Goal: Transaction & Acquisition: Purchase product/service

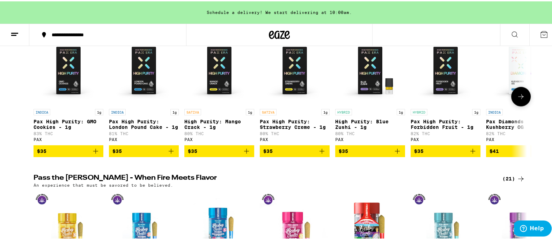
scroll to position [1265, 0]
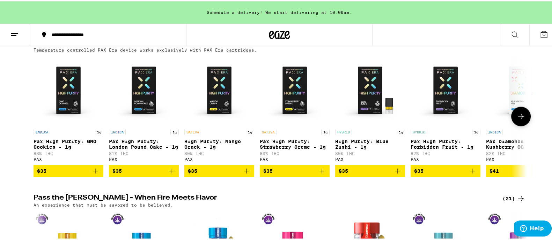
click at [518, 119] on icon at bounding box center [520, 115] width 8 height 8
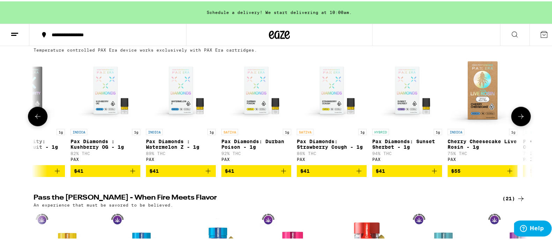
click at [518, 119] on icon at bounding box center [520, 115] width 8 height 8
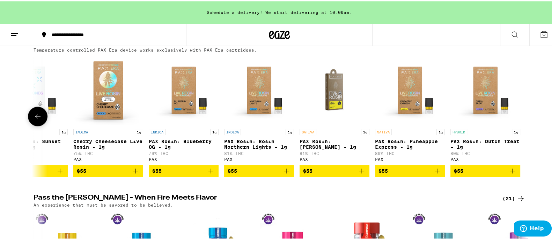
scroll to position [0, 790]
click at [518, 125] on div at bounding box center [521, 115] width 20 height 20
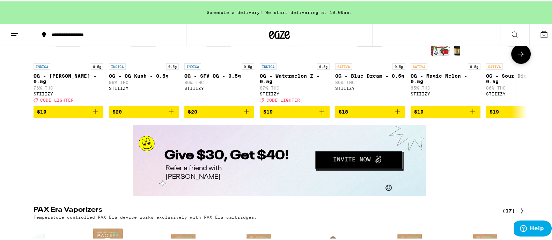
scroll to position [1047, 0]
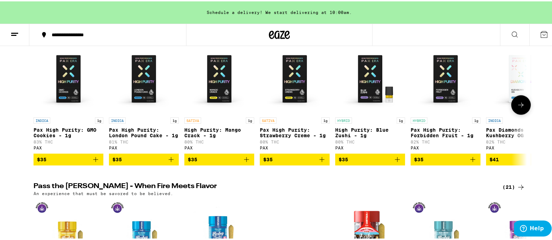
scroll to position [1265, 0]
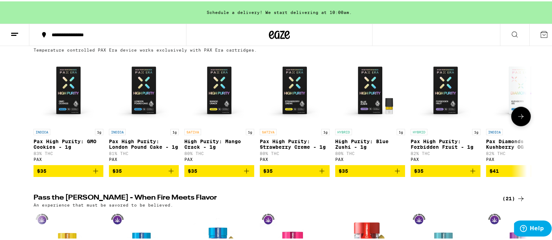
click at [520, 125] on button at bounding box center [521, 115] width 20 height 20
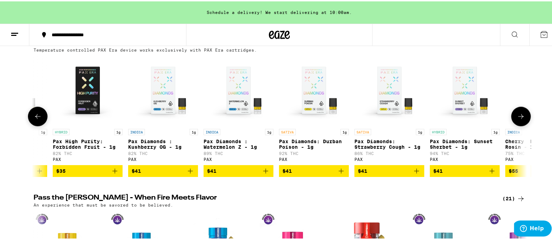
scroll to position [0, 415]
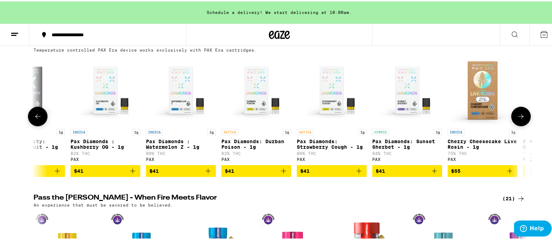
click at [520, 119] on icon at bounding box center [520, 115] width 8 height 8
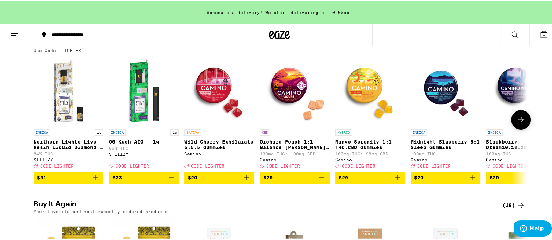
scroll to position [87, 0]
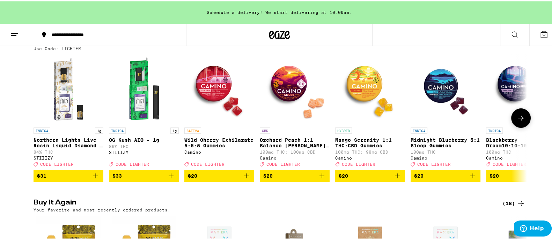
click at [516, 121] on icon at bounding box center [520, 117] width 8 height 8
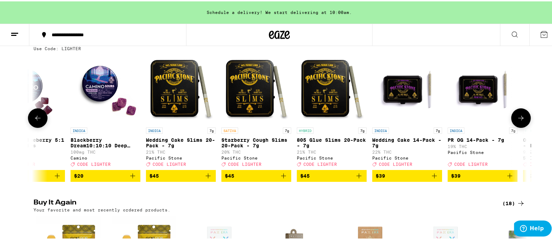
click at [516, 121] on icon at bounding box center [520, 117] width 8 height 8
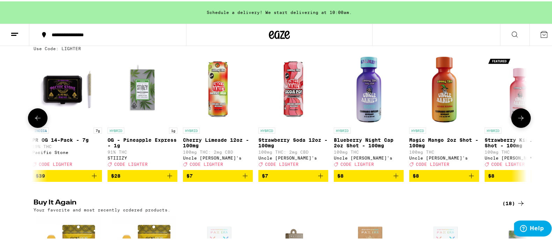
click at [516, 121] on icon at bounding box center [520, 117] width 8 height 8
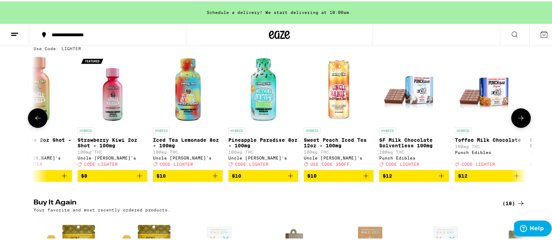
click at [516, 121] on icon at bounding box center [520, 117] width 8 height 8
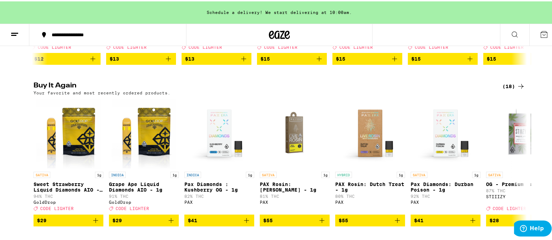
scroll to position [218, 0]
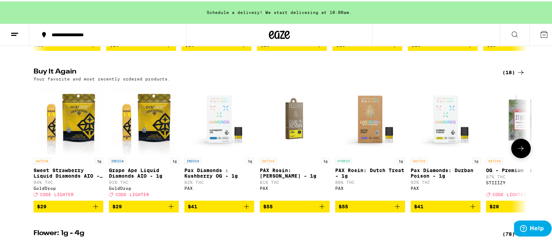
click at [516, 157] on button at bounding box center [521, 147] width 20 height 20
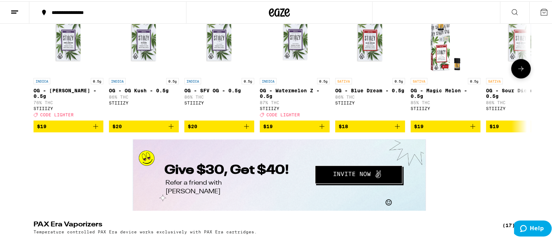
scroll to position [1047, 0]
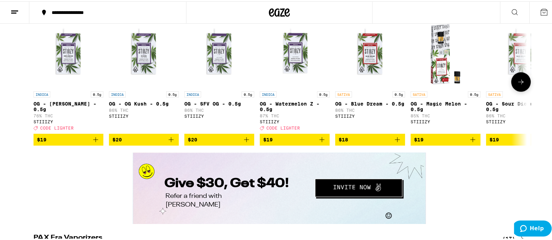
click at [516, 85] on icon at bounding box center [520, 80] width 8 height 8
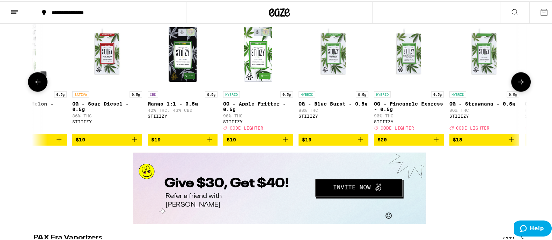
scroll to position [0, 415]
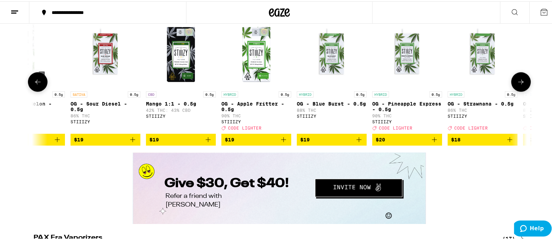
click at [516, 85] on icon at bounding box center [520, 80] width 8 height 8
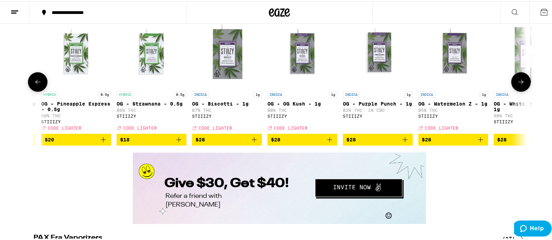
scroll to position [0, 830]
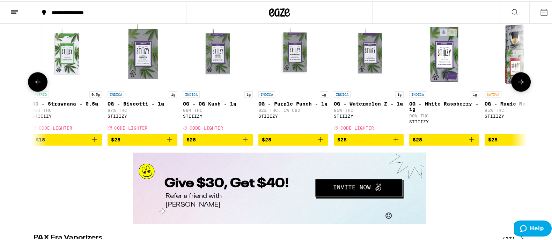
click at [243, 141] on icon "Add to bag" at bounding box center [245, 138] width 5 height 5
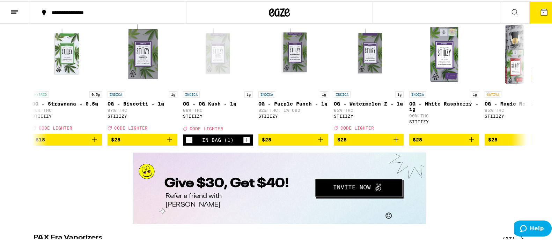
scroll to position [1069, 0]
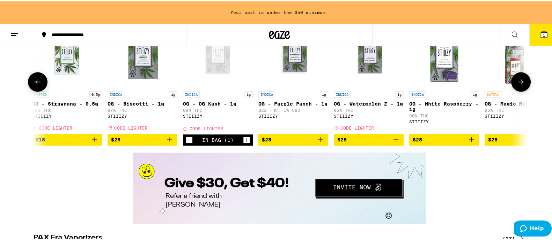
click at [517, 85] on icon at bounding box center [520, 80] width 8 height 8
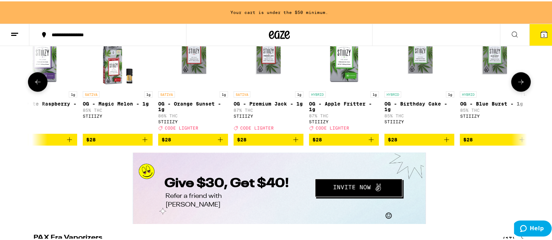
scroll to position [0, 1245]
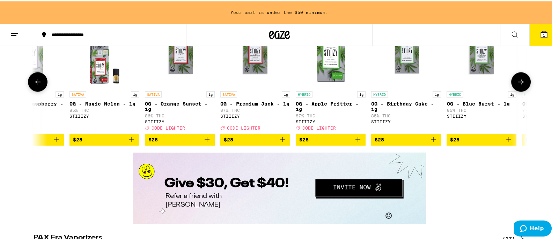
click at [517, 85] on icon at bounding box center [520, 80] width 8 height 8
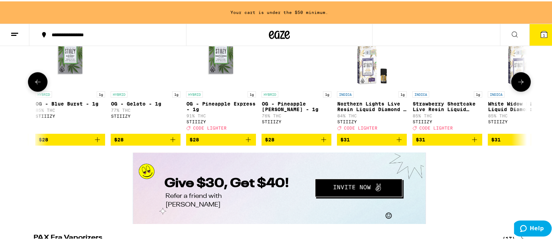
scroll to position [0, 1661]
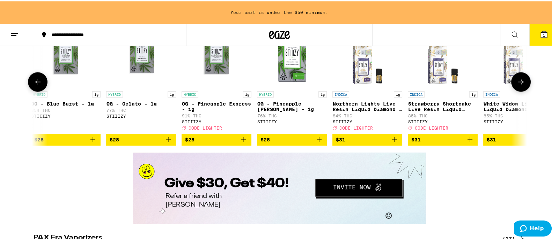
click at [33, 85] on icon at bounding box center [37, 80] width 8 height 8
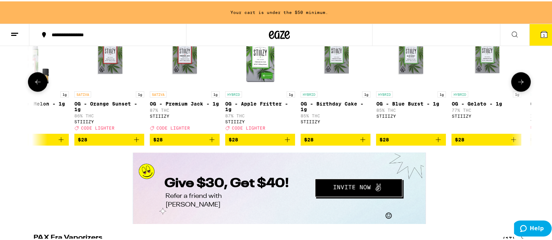
scroll to position [0, 1245]
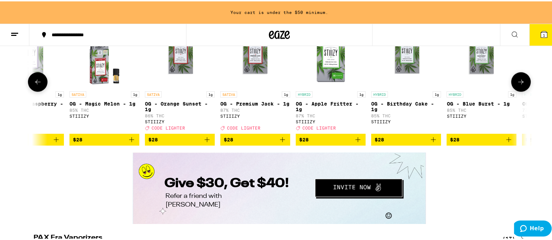
click at [278, 143] on icon "Add to bag" at bounding box center [282, 138] width 8 height 8
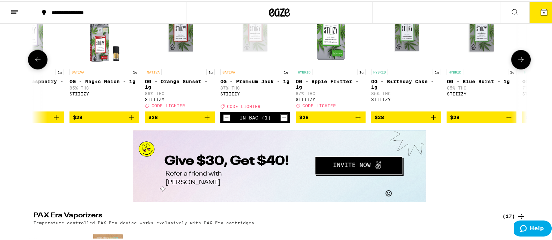
scroll to position [1047, 0]
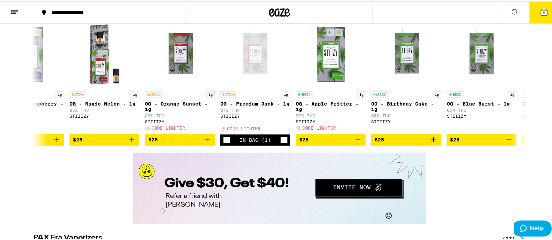
click at [541, 13] on icon at bounding box center [544, 11] width 6 height 6
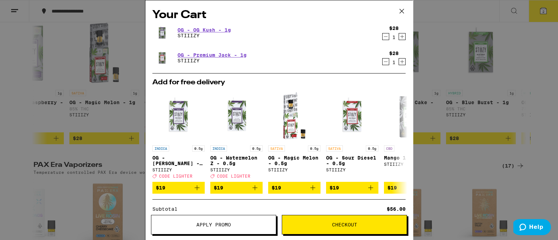
click at [401, 12] on icon at bounding box center [402, 11] width 10 height 10
